Goal: Information Seeking & Learning: Check status

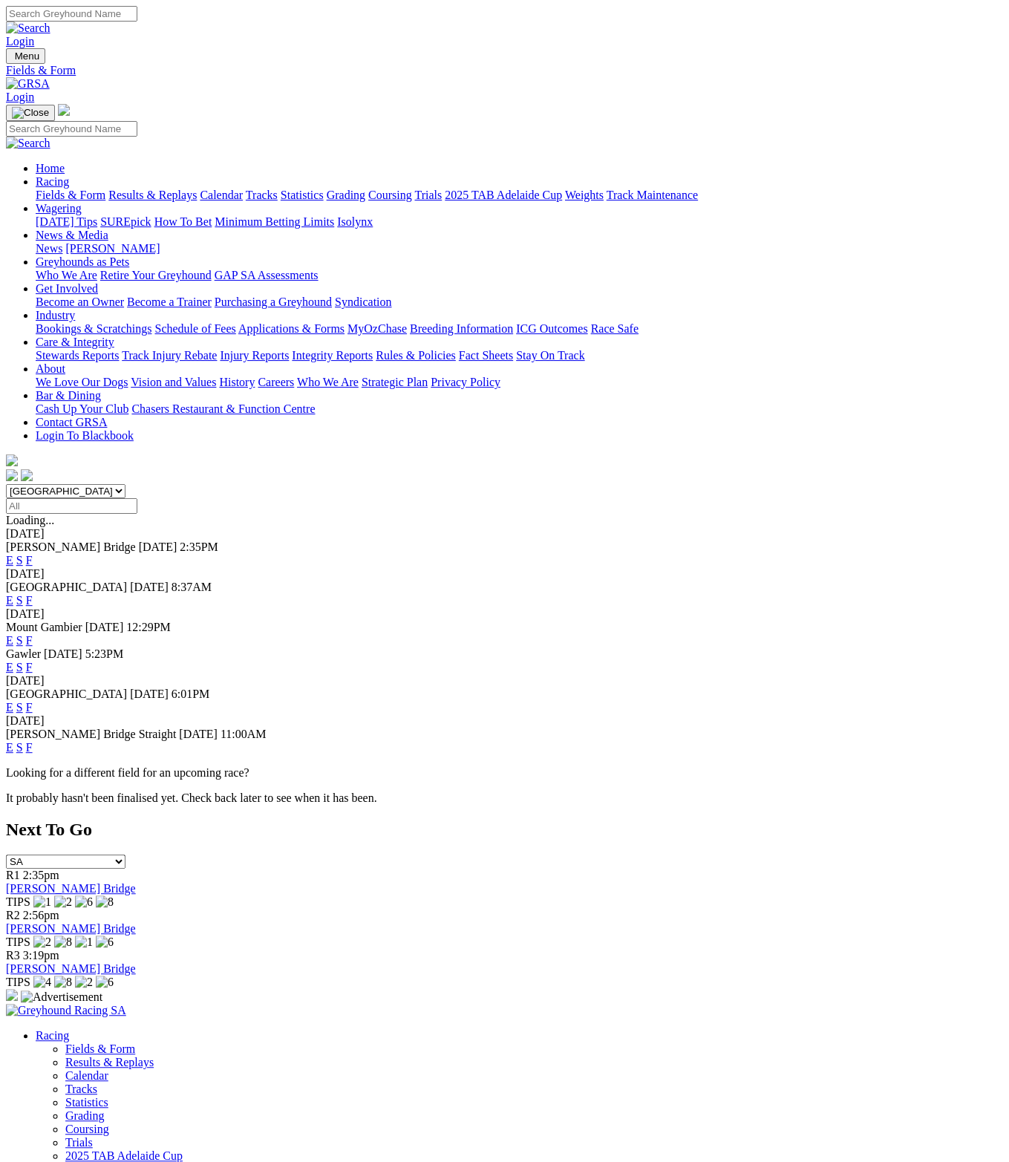
click at [126, 484] on select "[GEOGRAPHIC_DATA] [GEOGRAPHIC_DATA] [GEOGRAPHIC_DATA] [GEOGRAPHIC_DATA] [GEOGRA…" at bounding box center [66, 491] width 120 height 14
select select "[GEOGRAPHIC_DATA]"
click at [39, 484] on select "[GEOGRAPHIC_DATA] [GEOGRAPHIC_DATA] [GEOGRAPHIC_DATA] [GEOGRAPHIC_DATA] [GEOGRA…" at bounding box center [66, 491] width 120 height 14
